Goal: Task Accomplishment & Management: Manage account settings

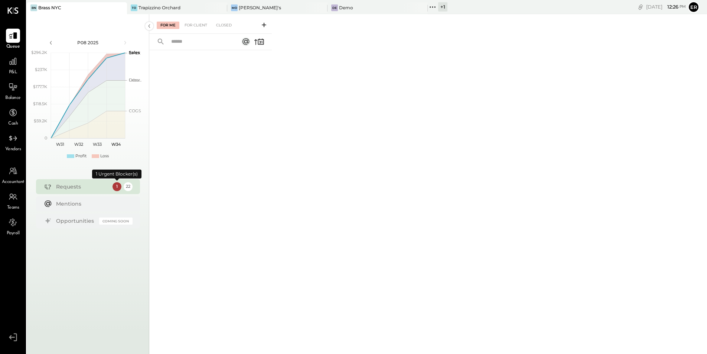
click at [117, 187] on div "1" at bounding box center [117, 186] width 9 height 9
click at [198, 27] on div "For Client" at bounding box center [196, 25] width 30 height 7
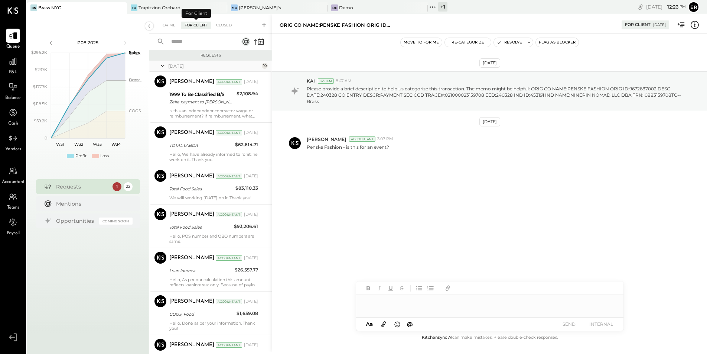
scroll to position [258, 0]
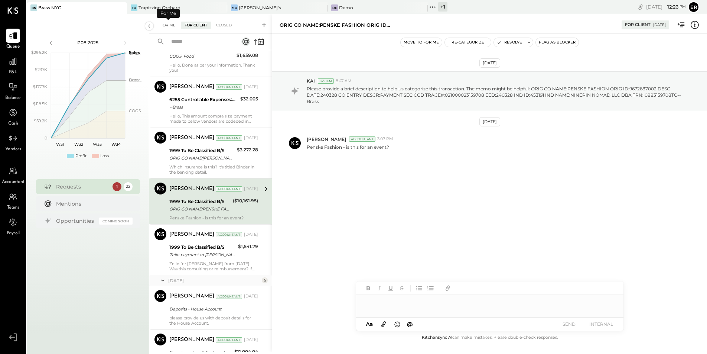
click at [170, 26] on div "For Me" at bounding box center [168, 25] width 23 height 7
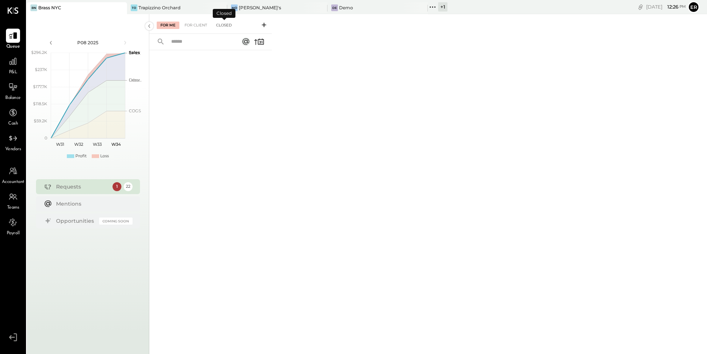
click at [225, 23] on div "Closed" at bounding box center [223, 25] width 23 height 7
